Goal: Find specific page/section: Find specific page/section

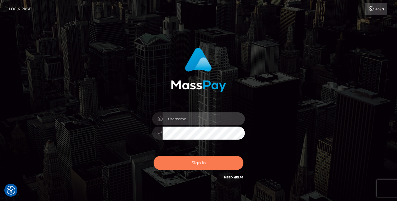
type input "vlad"
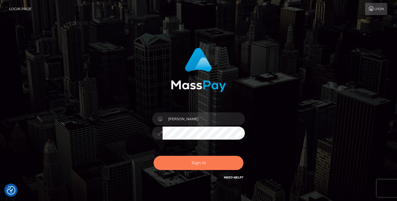
click at [180, 165] on button "Sign in" at bounding box center [199, 163] width 90 height 14
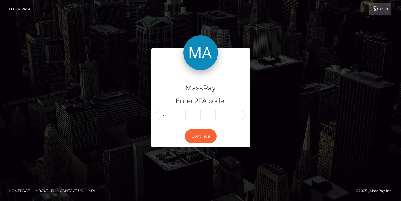
type input "5"
type input "4"
type input "7"
type input "2"
type input "6"
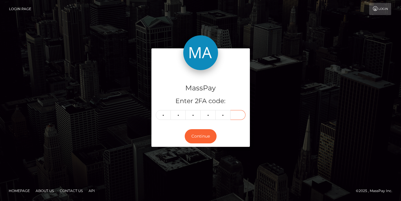
type input "4"
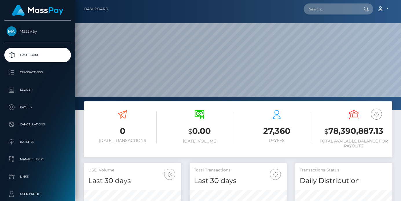
scroll to position [103, 97]
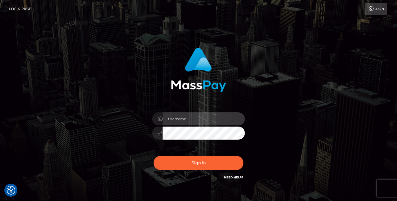
type input "vlad"
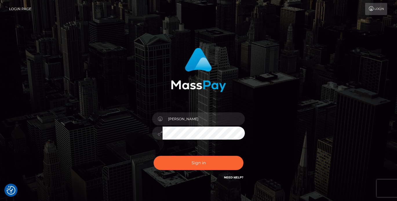
click at [30, 87] on div "vlad Sign in" at bounding box center [198, 117] width 397 height 234
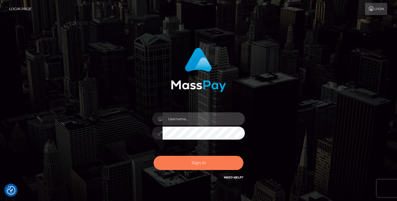
type input "[PERSON_NAME]"
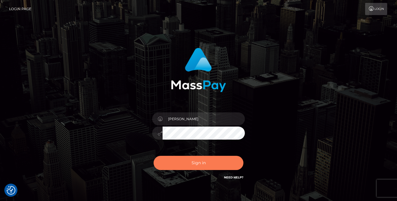
click at [197, 166] on button "Sign in" at bounding box center [199, 163] width 90 height 14
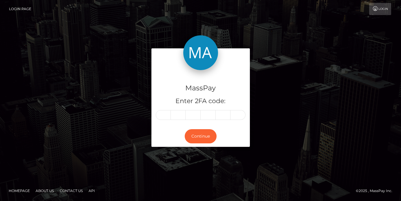
click at [93, 94] on div "MassPay Enter 2FA code: Continue" at bounding box center [201, 100] width 330 height 104
click at [153, 126] on div "Continue" at bounding box center [201, 136] width 99 height 21
click at [164, 117] on input "text" at bounding box center [163, 115] width 15 height 10
type input "2"
type input "6"
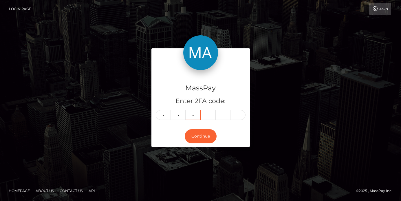
type input "2"
type input "6"
type input "0"
type input "1"
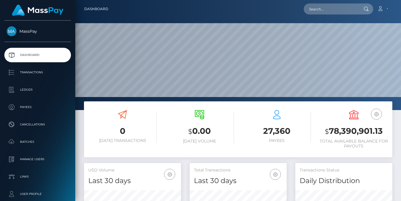
scroll to position [103, 97]
click at [315, 7] on input "text" at bounding box center [331, 8] width 54 height 11
paste input "pout_iOOAWIN5BsDC0"
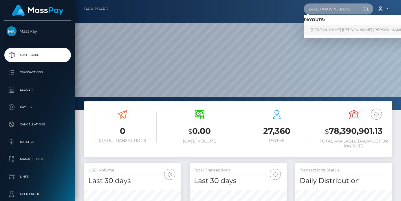
type input "pout_iOOAWIN5BsDC0"
click at [339, 29] on link "MOHAMMAD SAAD EDDIN SHEIKH OTHMAN (Whop Inc - )" at bounding box center [369, 30] width 130 height 11
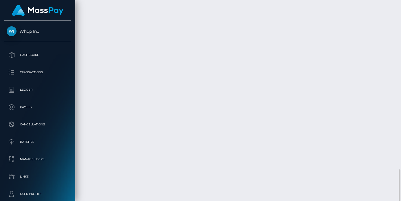
scroll to position [1068, 0]
